Goal: Information Seeking & Learning: Find contact information

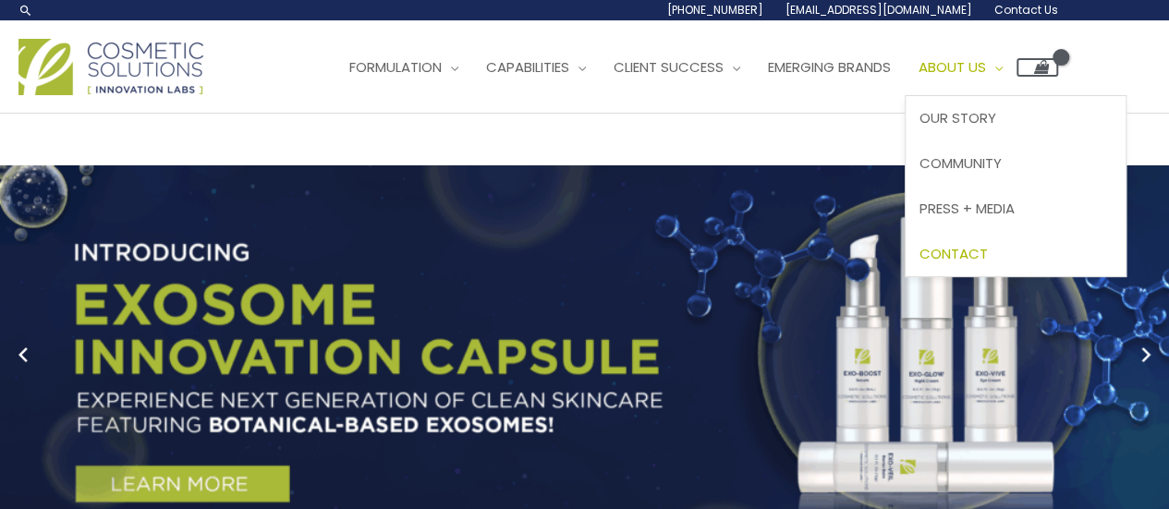
click at [988, 258] on span "Contact" at bounding box center [953, 253] width 68 height 19
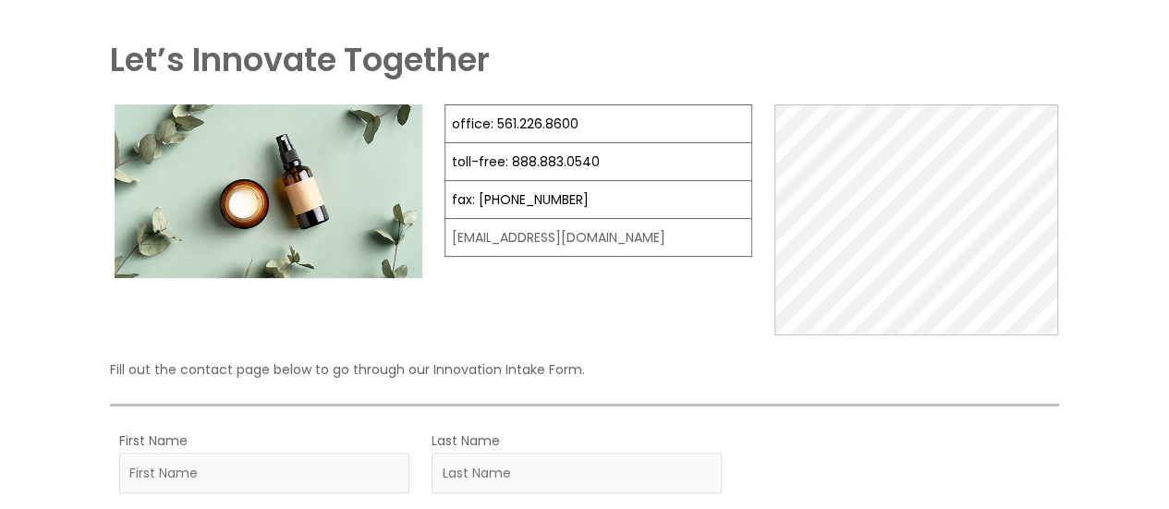
scroll to position [128, 0]
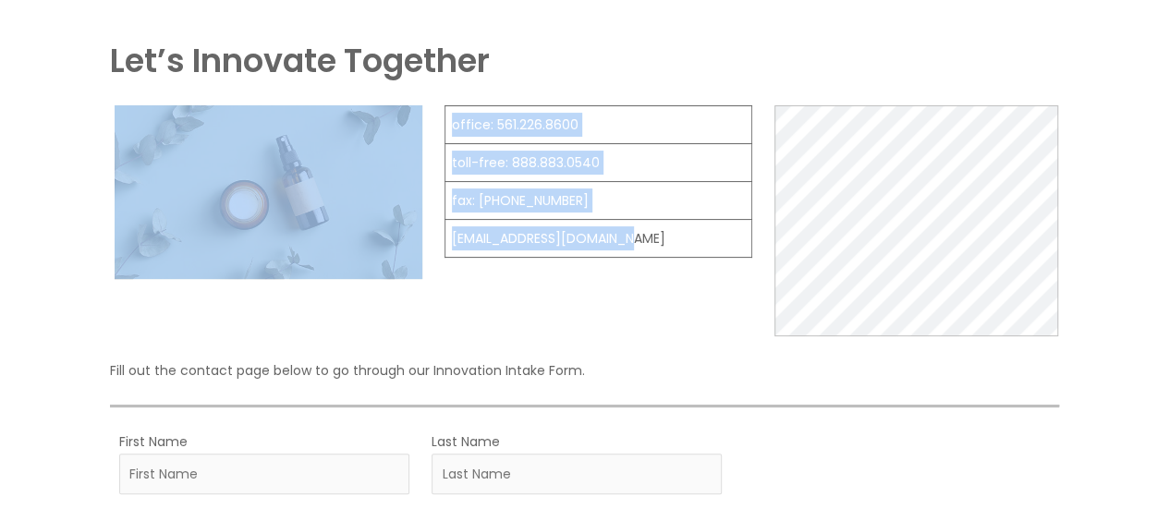
drag, startPoint x: 628, startPoint y: 242, endPoint x: 384, endPoint y: 242, distance: 243.9
click at [384, 242] on div "office: 561.226.8600 toll-free: [PHONE_NUMBER] fax: [PHONE_NUMBER] [EMAIL_ADDRE…" at bounding box center [584, 220] width 949 height 231
click at [435, 233] on div "office: 561.226.8600 toll-free: [PHONE_NUMBER] fax: [PHONE_NUMBER] [EMAIL_ADDRE…" at bounding box center [584, 220] width 949 height 231
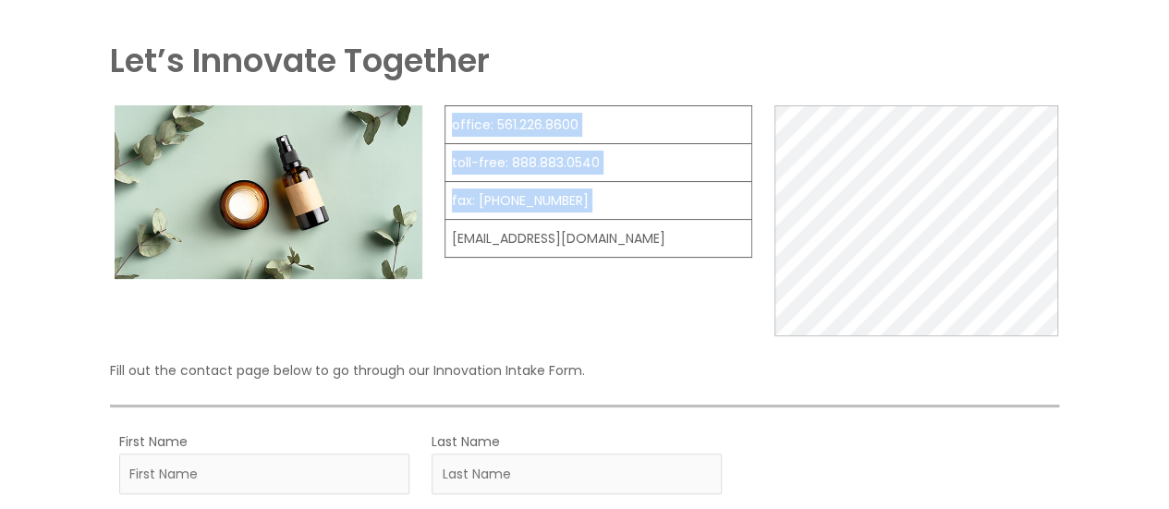
drag, startPoint x: 443, startPoint y: 237, endPoint x: 664, endPoint y: 269, distance: 223.2
click at [664, 269] on figure "office: 561.226.8600 toll-free: [PHONE_NUMBER] fax: [PHONE_NUMBER] [EMAIL_ADDRE…" at bounding box center [598, 191] width 308 height 172
copy tbody "office: 561.226.8600 toll-free: [PHONE_NUMBER] fax: [PHONE_NUMBER]"
click at [664, 269] on figure "office: 561.226.8600 toll-free: [PHONE_NUMBER] fax: [PHONE_NUMBER] [EMAIL_ADDRE…" at bounding box center [598, 191] width 308 height 172
